Goal: Check status: Check status

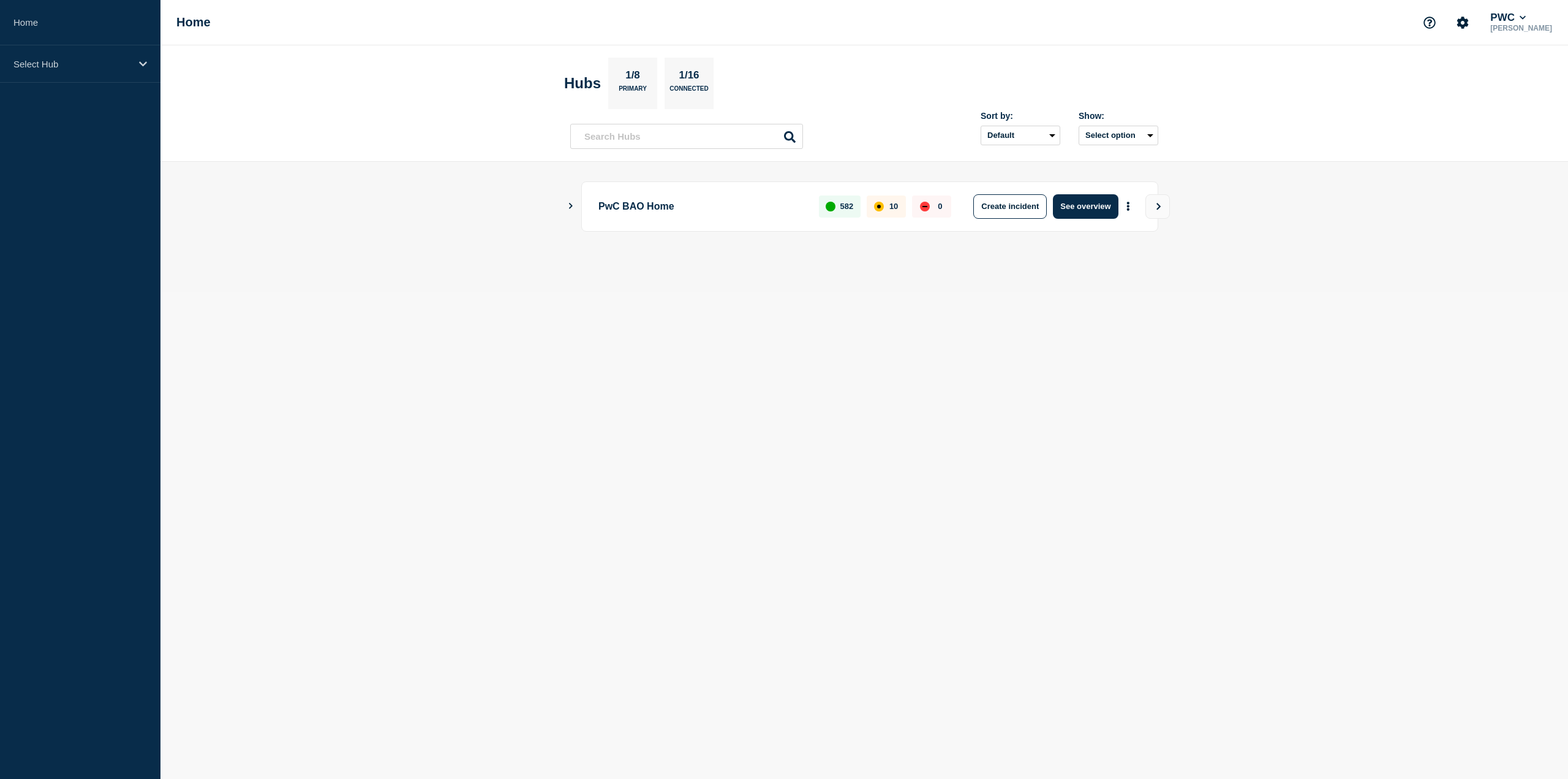
click at [568, 204] on icon "Show Connected Hubs" at bounding box center [570, 205] width 8 height 6
click at [115, 66] on p "Select Hub" at bounding box center [71, 64] width 117 height 10
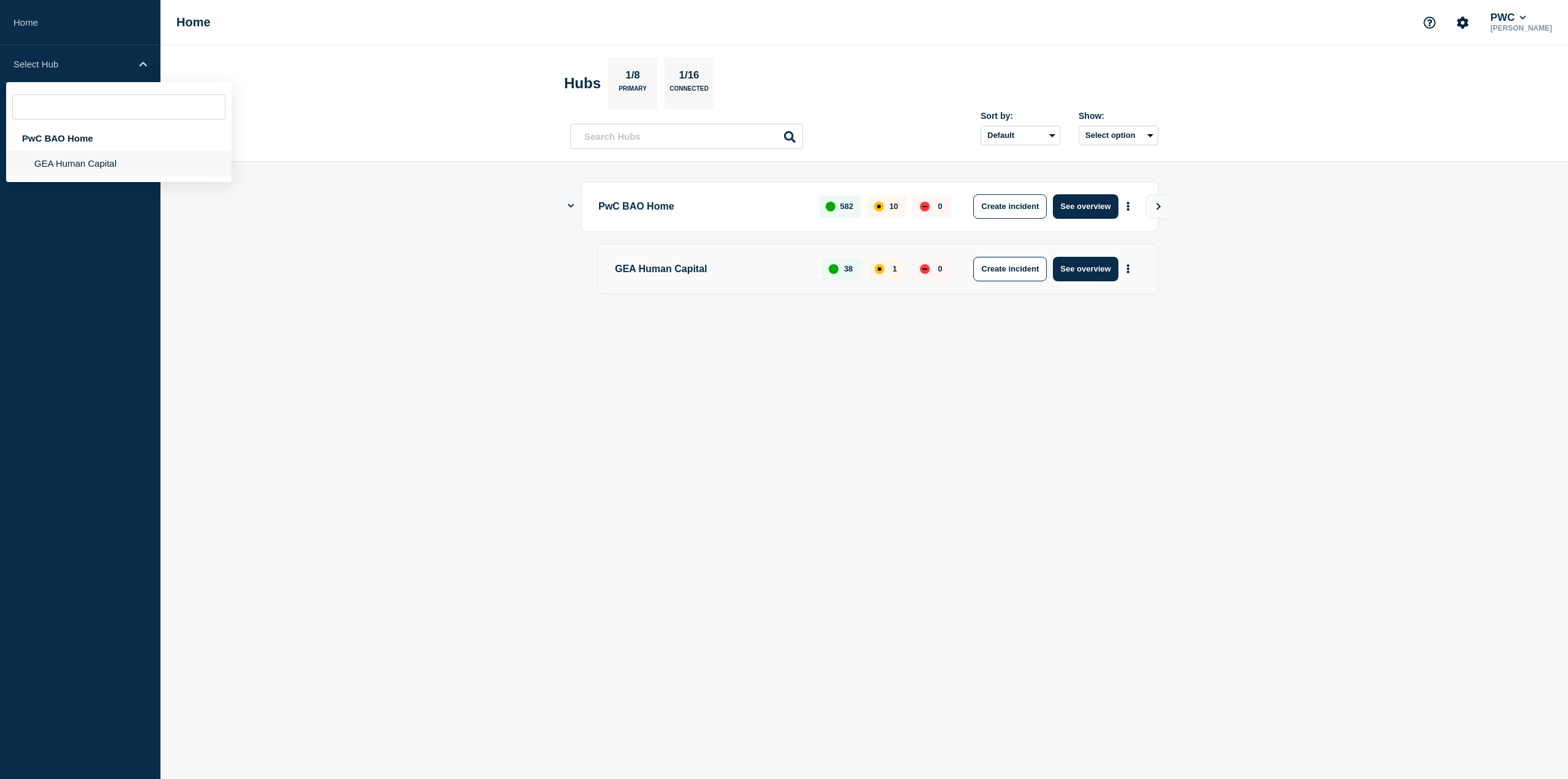
click at [115, 155] on li "GEA Human Capital" at bounding box center [118, 163] width 225 height 25
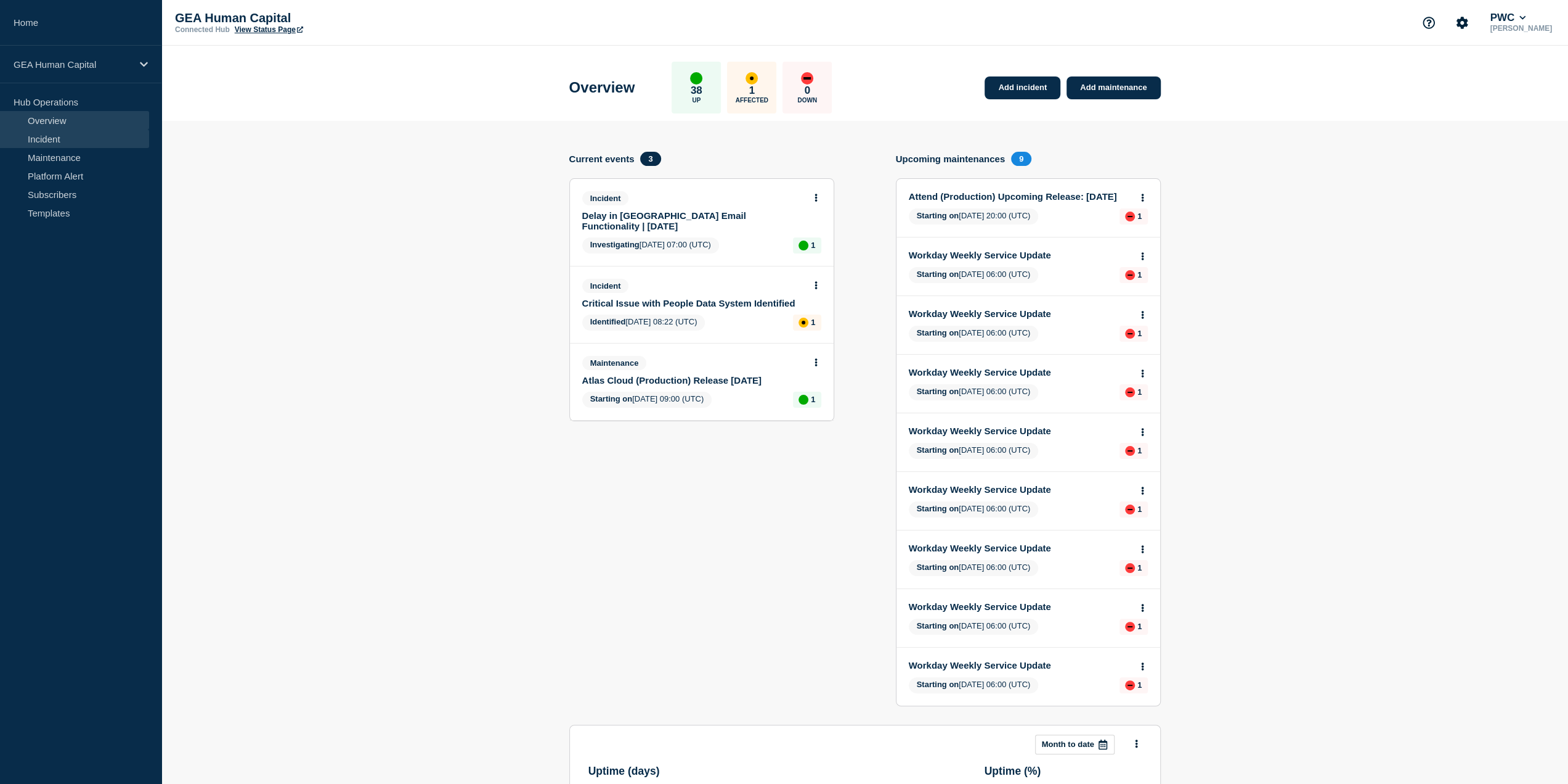
click at [97, 135] on link "Incident" at bounding box center [74, 138] width 149 height 18
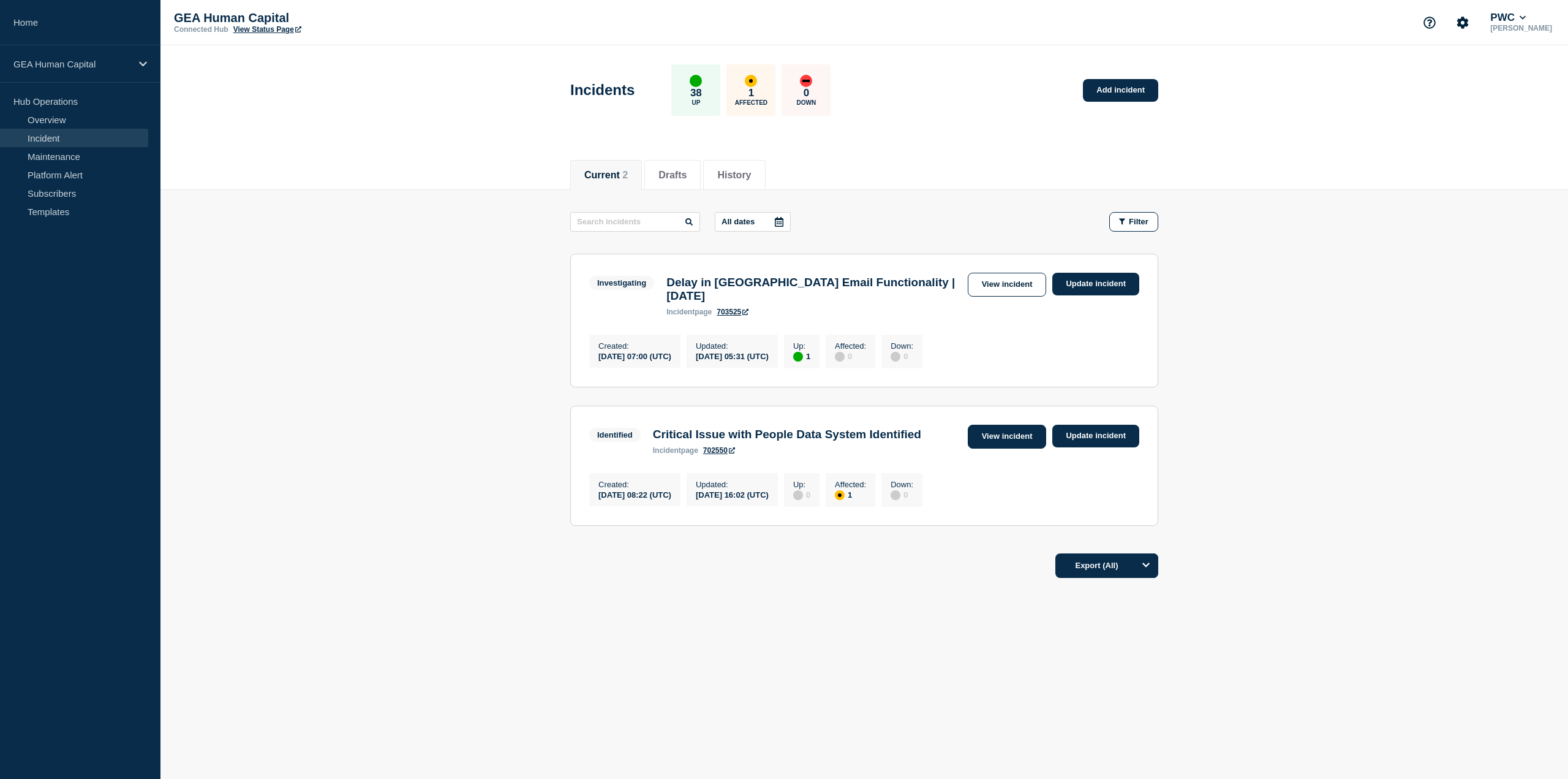
click at [1028, 433] on link "View incident" at bounding box center [1007, 436] width 79 height 24
